Goal: Communication & Community: Answer question/provide support

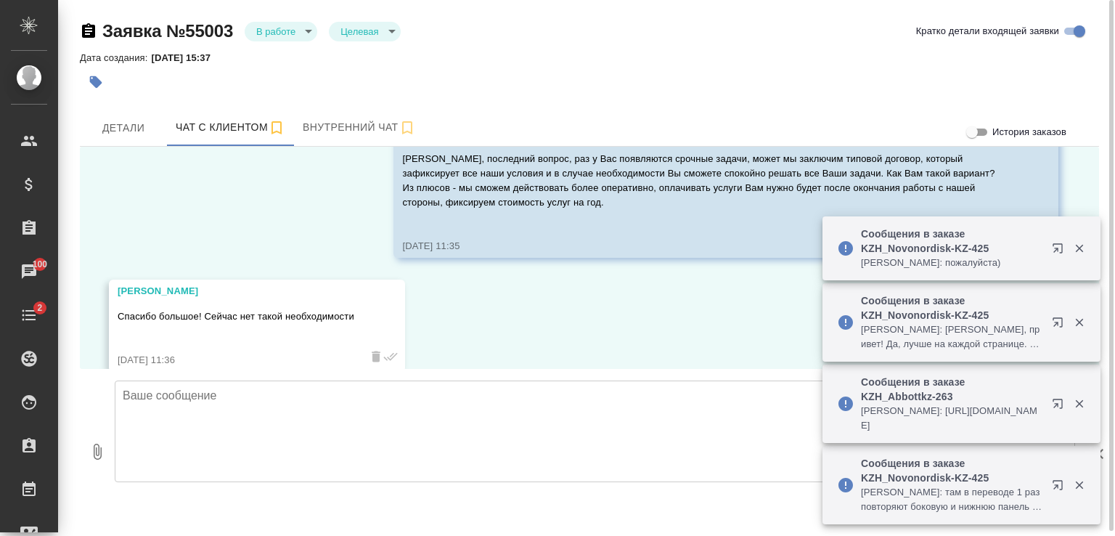
scroll to position [2421, 0]
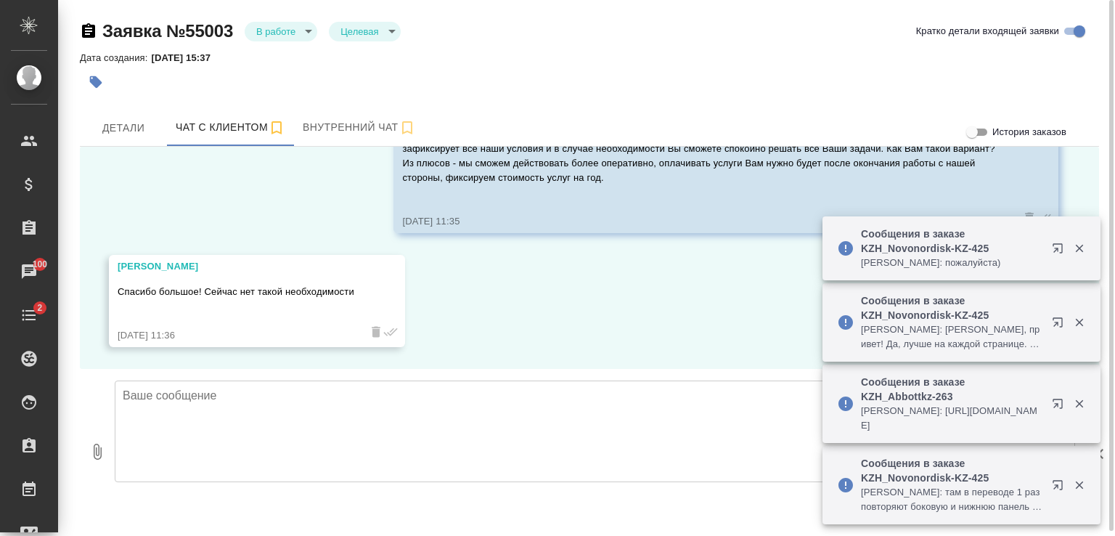
click at [301, 420] on textarea at bounding box center [595, 431] width 960 height 102
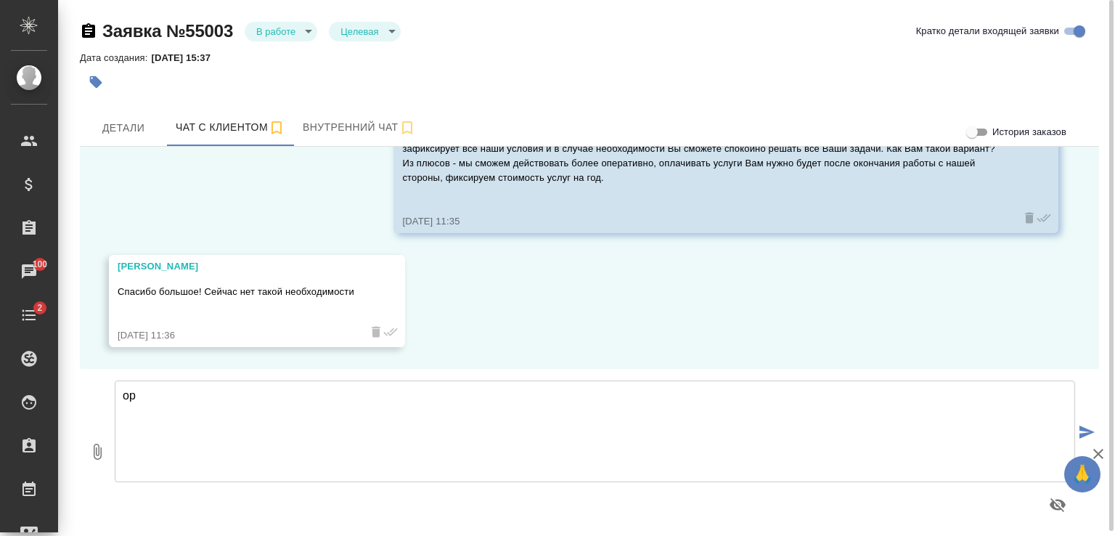
type textarea "о"
type textarea "[PERSON_NAME], [PERSON_NAME], как Вам будет удобно."
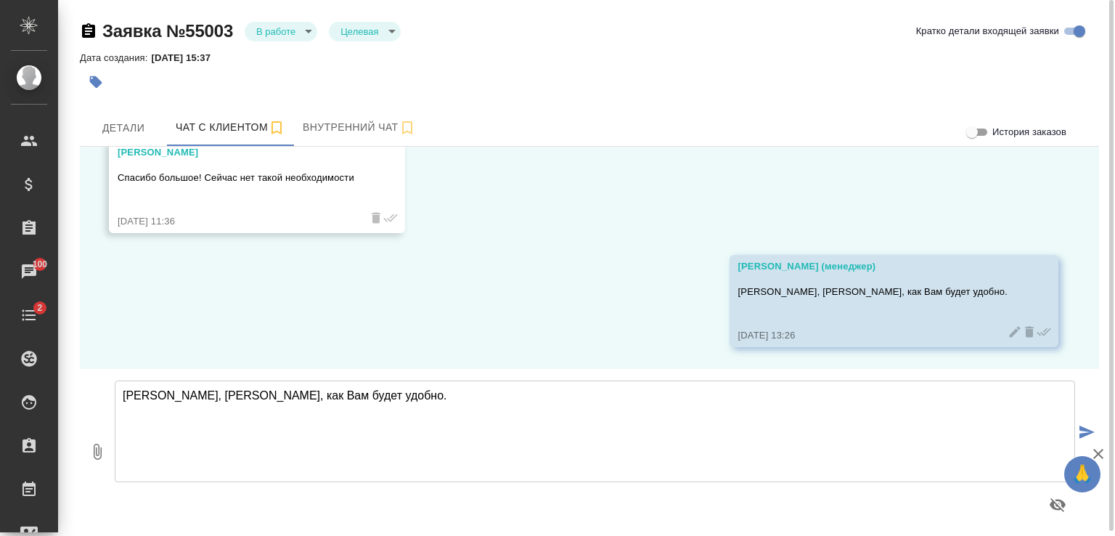
scroll to position [2535, 0]
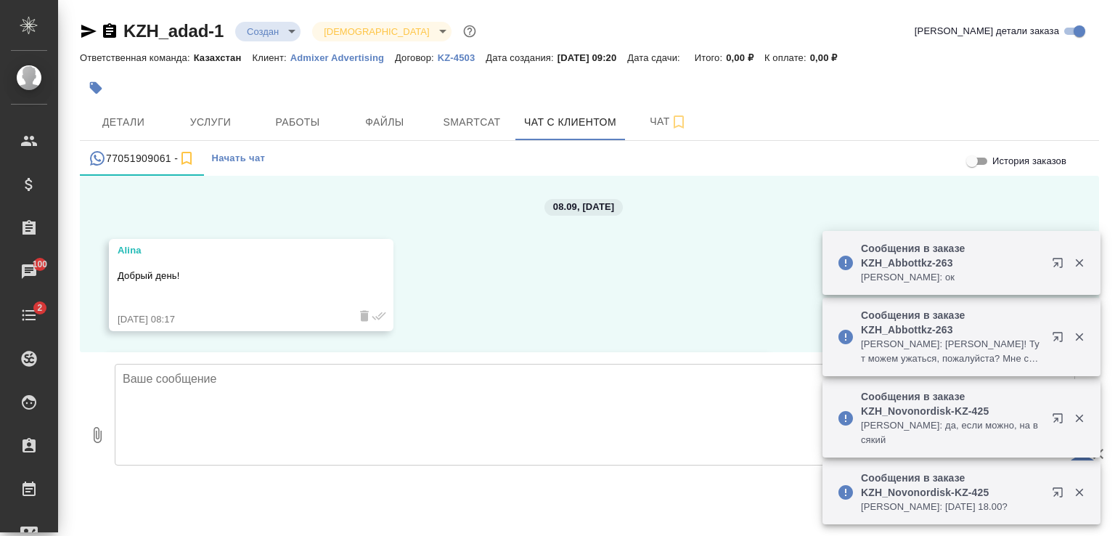
scroll to position [1383, 0]
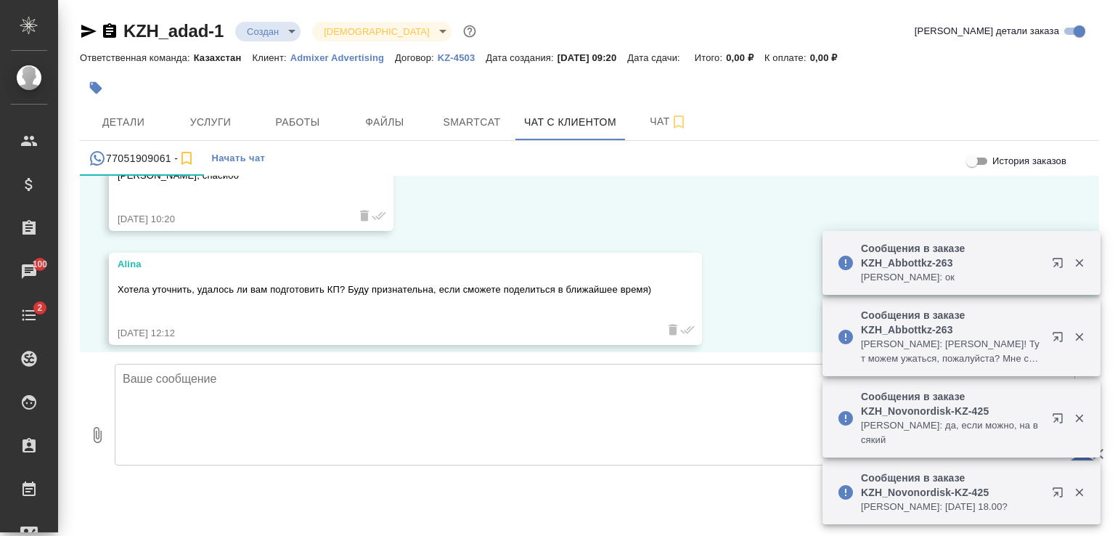
click at [372, 384] on textarea at bounding box center [595, 415] width 960 height 102
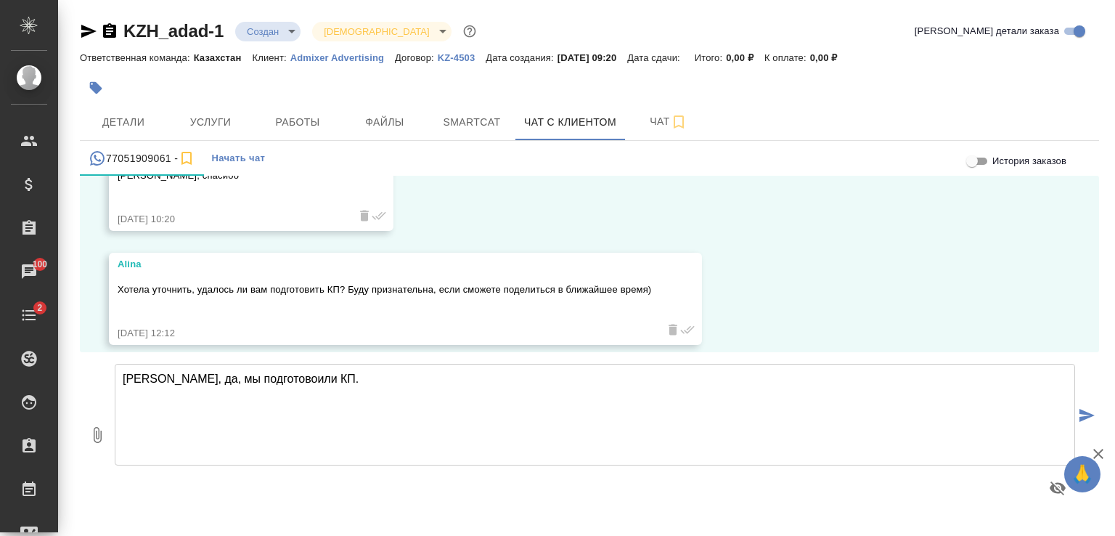
click at [256, 377] on textarea "Алина, да, мы подготовоили КП." at bounding box center [595, 415] width 960 height 102
click at [346, 376] on textarea "Алина, да, мы подготовили КП." at bounding box center [595, 415] width 960 height 102
type textarea "[PERSON_NAME], да, мы подготовили КП. Высылаю."
click at [91, 430] on icon "button" at bounding box center [97, 434] width 17 height 17
type input "C:\fakepath\Proposal_B_KZ-53 (1).pdf"
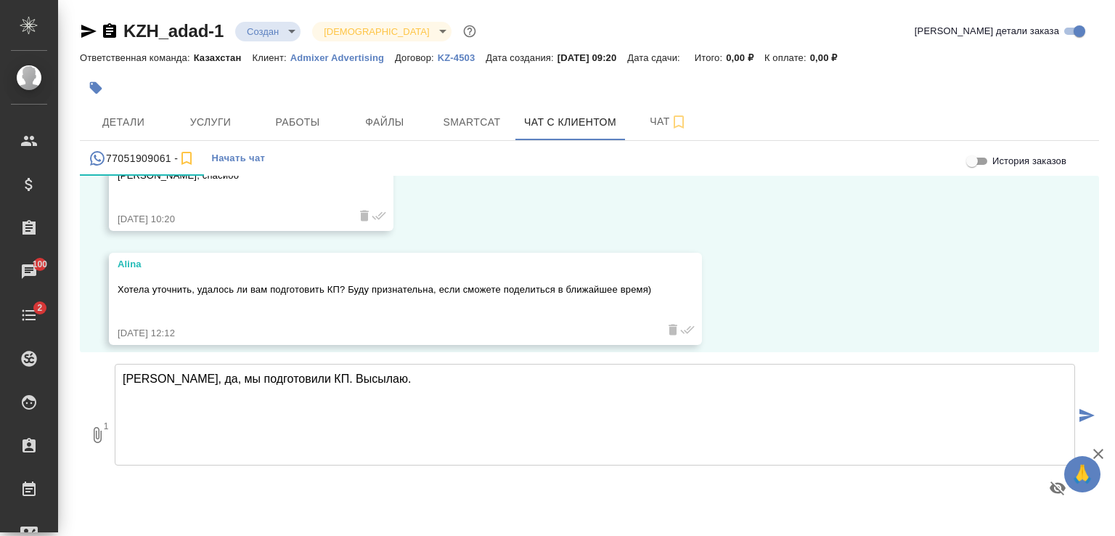
click at [183, 412] on textarea "Алина, да, мы подготовили КП. Высылаю." at bounding box center [595, 415] width 960 height 102
click at [134, 393] on textarea "Алина, да, мы подготовили КП. Высылаю." at bounding box center [595, 415] width 960 height 102
click at [392, 377] on textarea "Алина, да, мы подготовили КП. Высылаю." at bounding box center [595, 415] width 960 height 102
type textarea "Алина, да, мы подготовили КП. Высылаю."
paste textarea "Что входит в оборудование синхронного перевода: центральный блок управления, тр…"
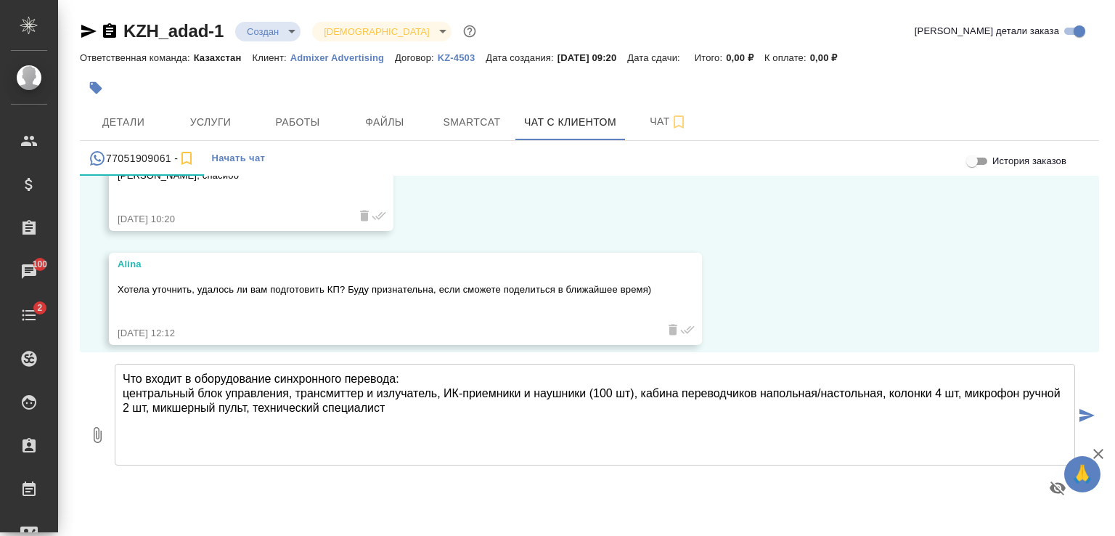
type textarea "Что входит в оборудование синхронного перевода: центральный блок управления, тр…"
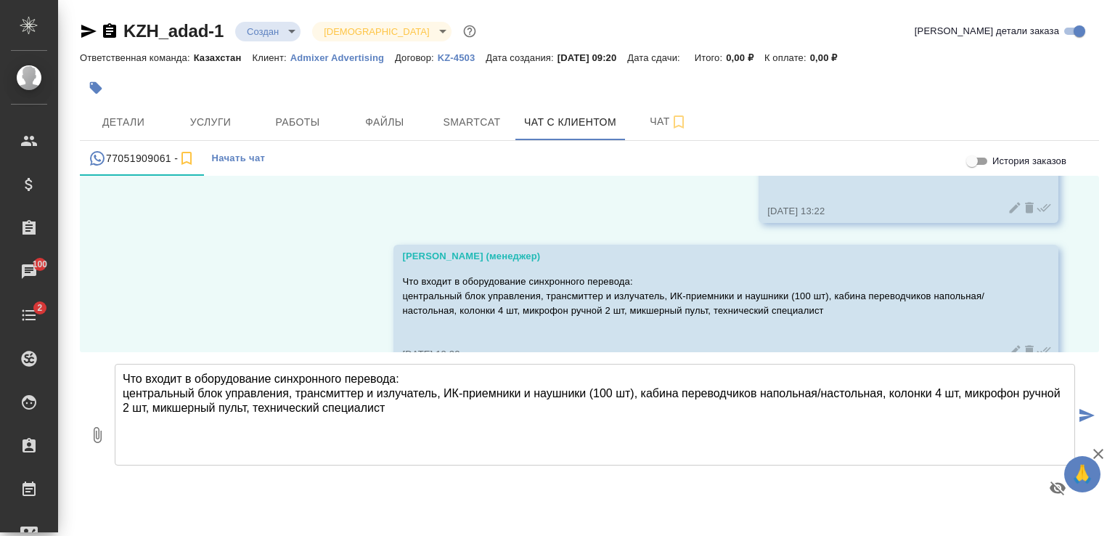
scroll to position [1754, 0]
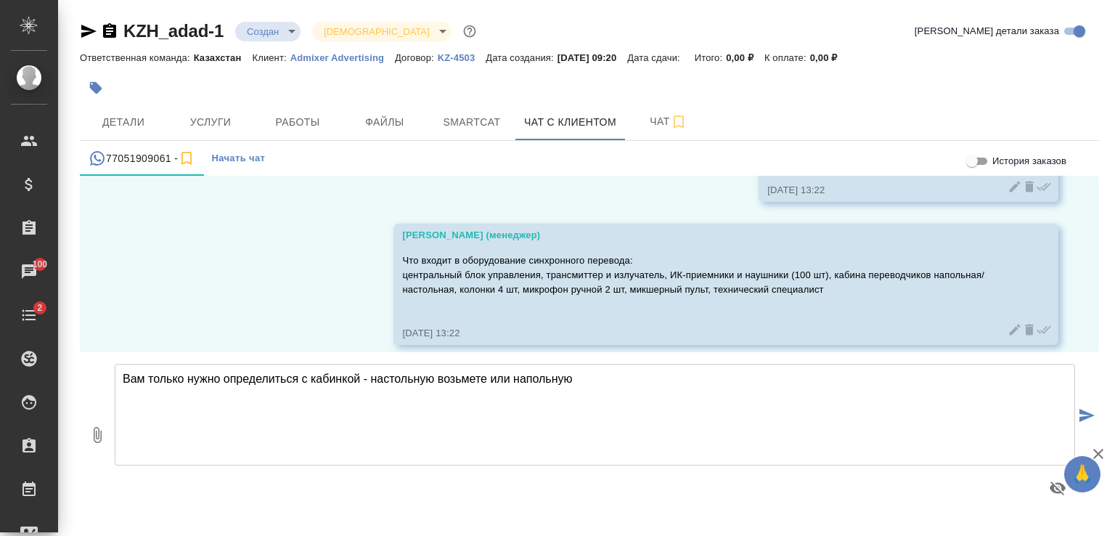
type textarea "Вам только нужно определиться с кабинкой - настольную возьмете или напольную"
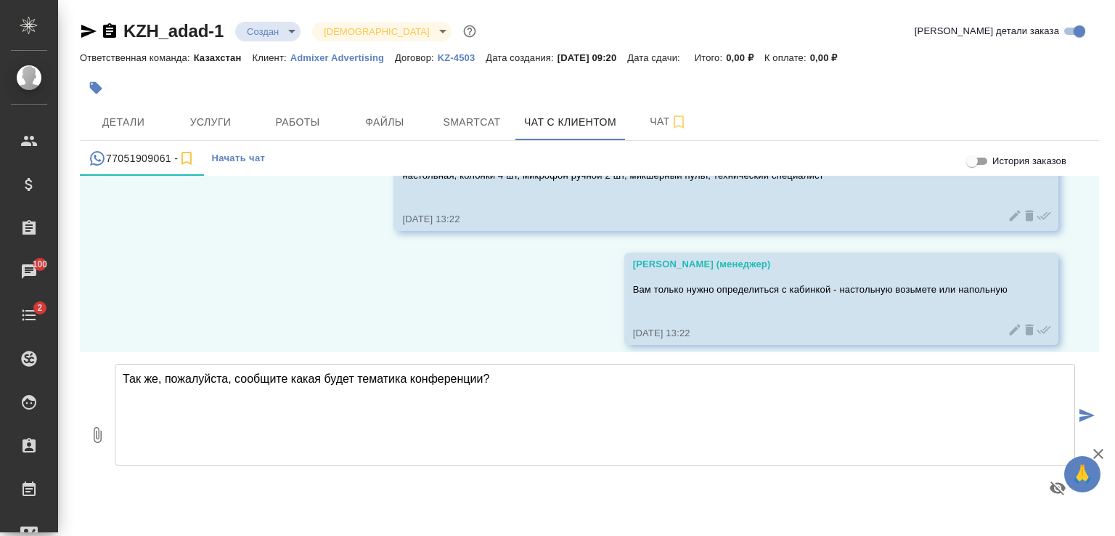
type textarea "Так же, пожалуйста, сообщите какая будет тематика конференции?"
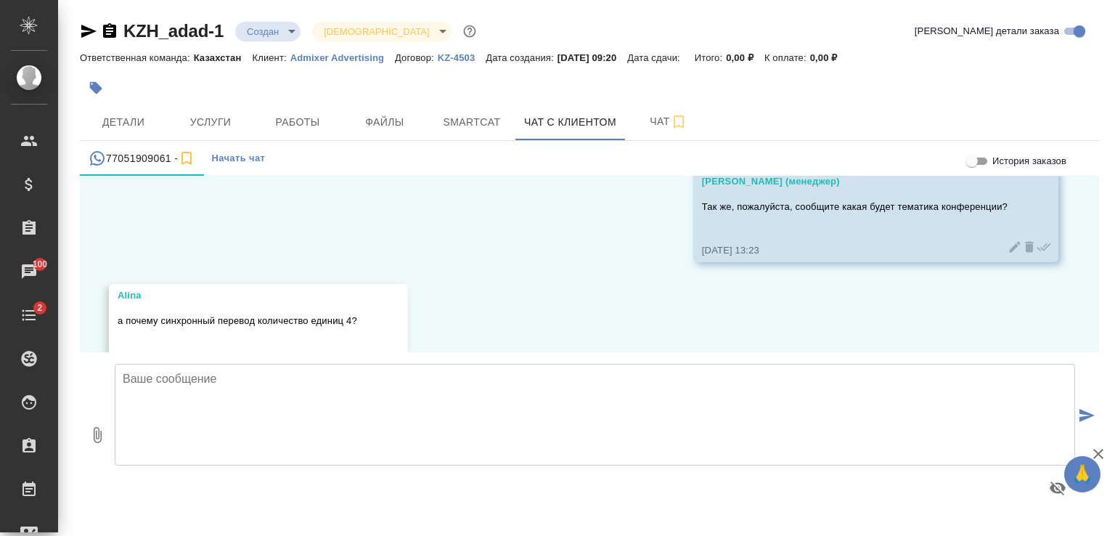
scroll to position [2210, 0]
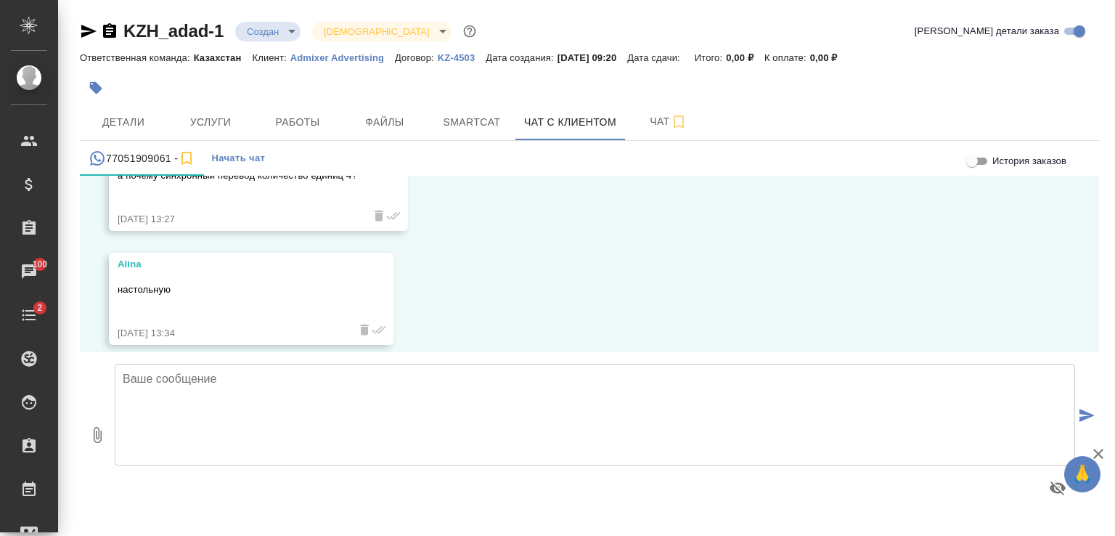
click at [507, 386] on textarea at bounding box center [595, 415] width 960 height 102
type textarea "Алина, дело в том, что есть понятие минимального заказа среди переводчиков уст"
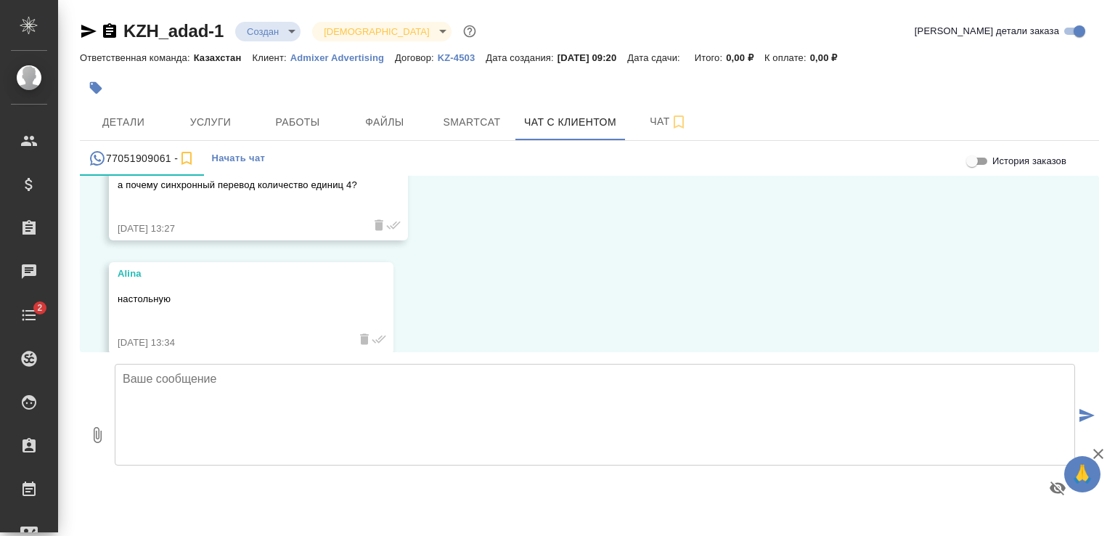
scroll to position [2210, 0]
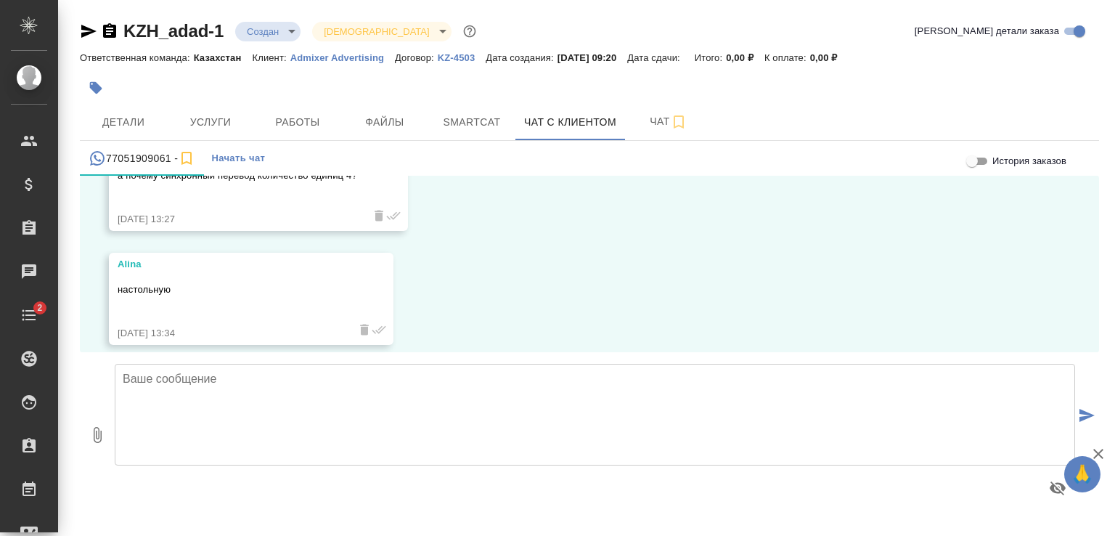
click at [458, 391] on textarea at bounding box center [595, 415] width 960 height 102
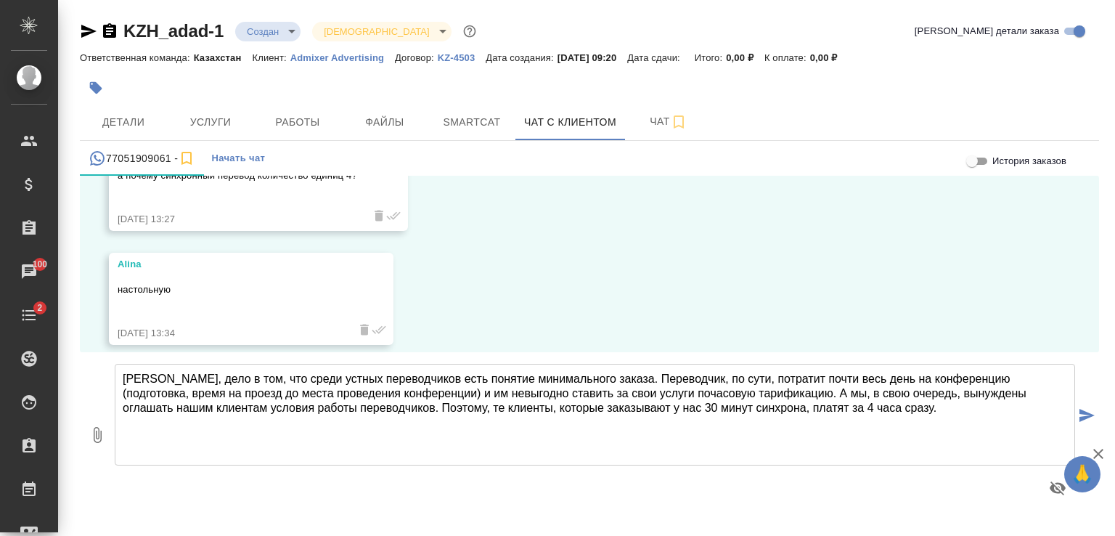
type textarea "Алина, дело в том, что среди устных переводчиков есть понятие минимального зака…"
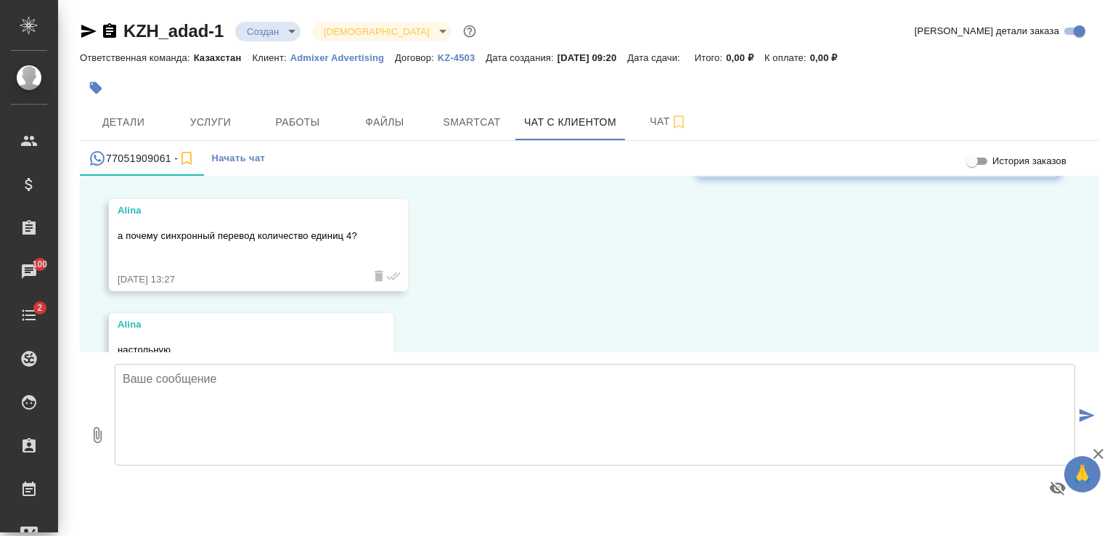
scroll to position [2367, 0]
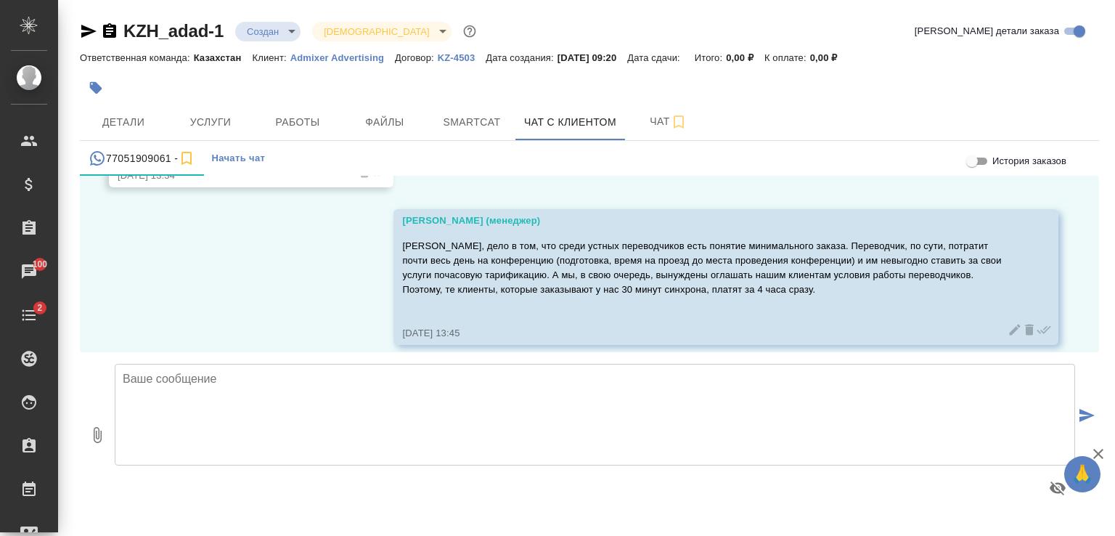
click at [460, 392] on textarea at bounding box center [595, 415] width 960 height 102
click at [571, 373] on textarea "Если Вы возьмете настольную кабинку, то общая стоимость за работу составит - 15…" at bounding box center [595, 415] width 960 height 102
click at [629, 381] on textarea "Если Вы возьмете настольную кабинку, то общая стоимость за работу составит - 1 …" at bounding box center [595, 415] width 960 height 102
type textarea "Если Вы возьмете настольную кабинку, то общая стоимость за работу составит - 1 …"
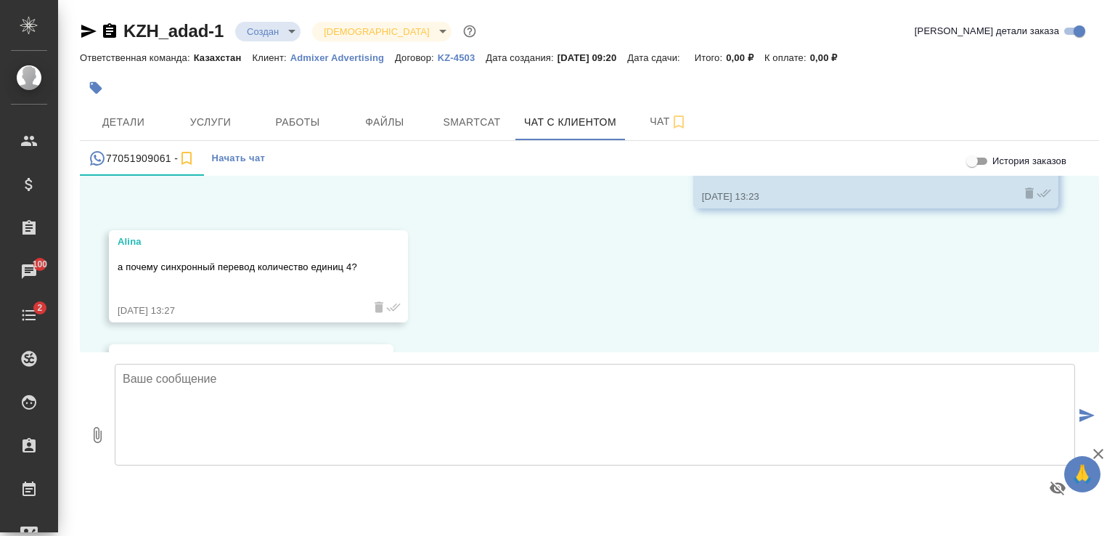
scroll to position [2481, 0]
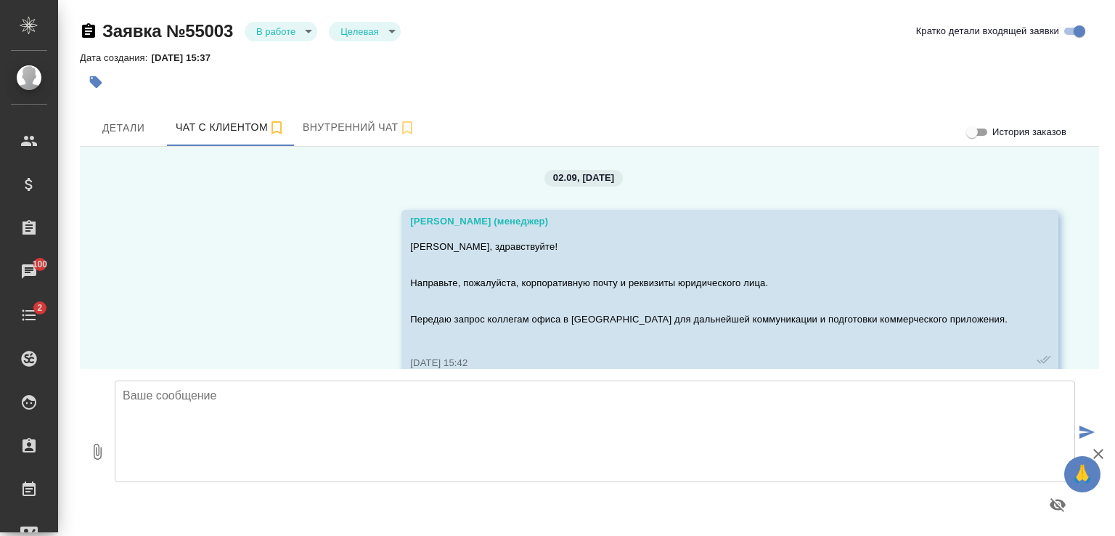
scroll to position [2549, 0]
